Goal: Task Accomplishment & Management: Manage account settings

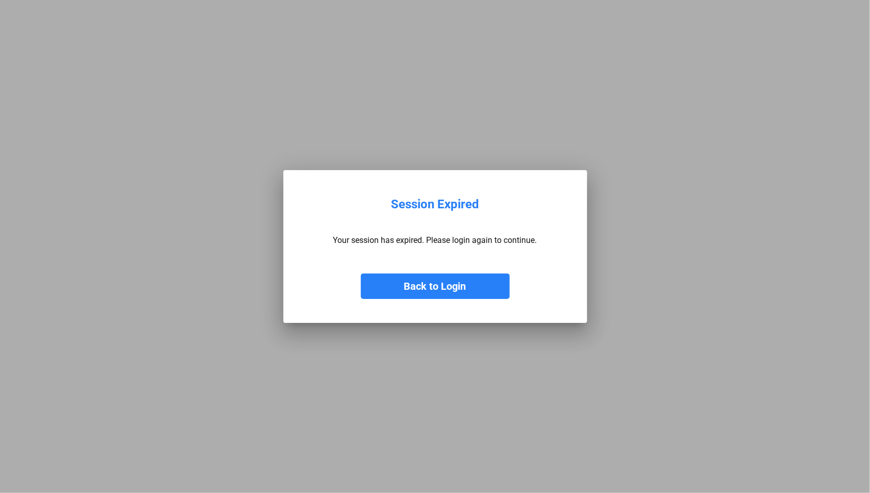
click at [402, 284] on button "Back to Login" at bounding box center [435, 286] width 149 height 25
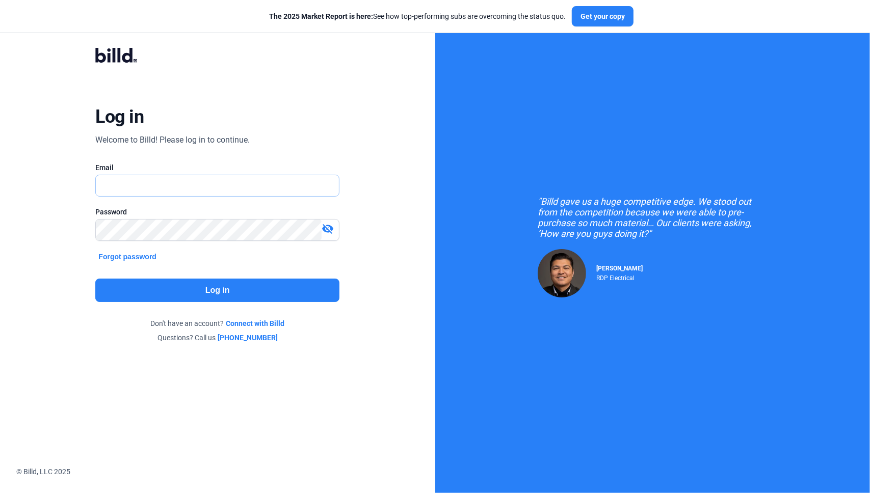
type input "[PERSON_NAME][EMAIL_ADDRESS][DOMAIN_NAME]"
click at [227, 286] on button "Log in" at bounding box center [217, 290] width 244 height 23
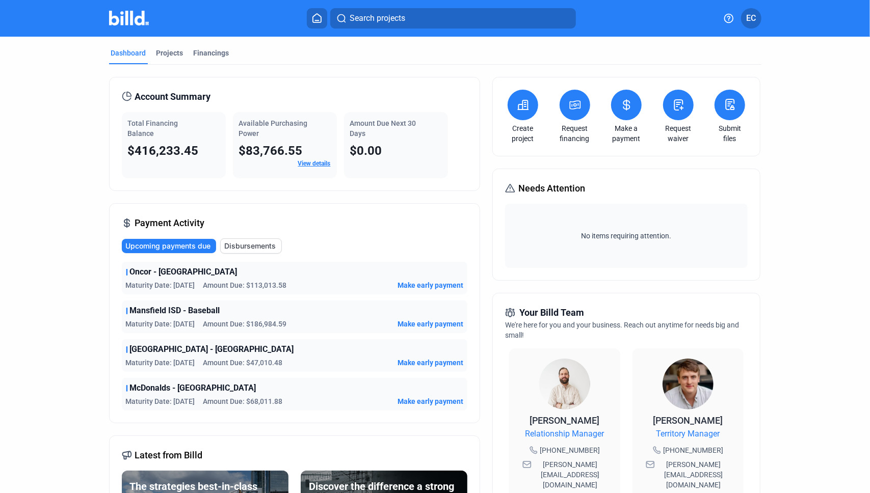
click at [314, 161] on link "View details" at bounding box center [314, 163] width 33 height 7
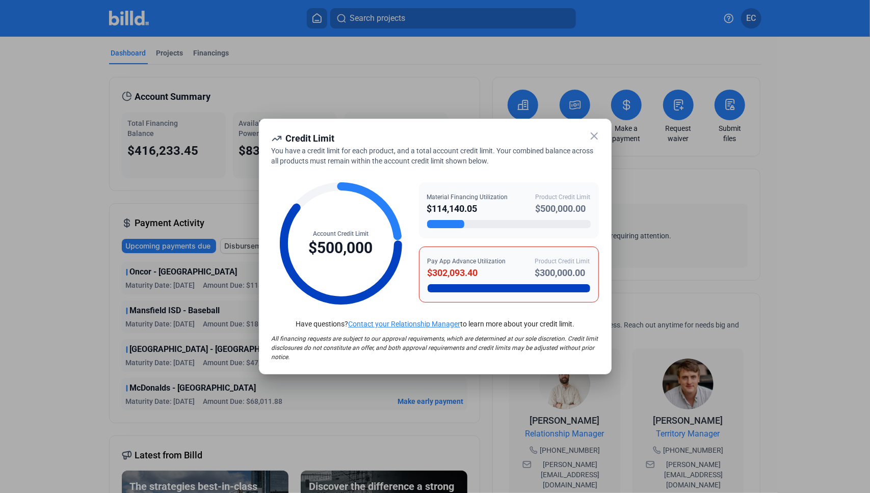
click at [592, 140] on icon at bounding box center [594, 136] width 12 height 12
